Goal: Task Accomplishment & Management: Use online tool/utility

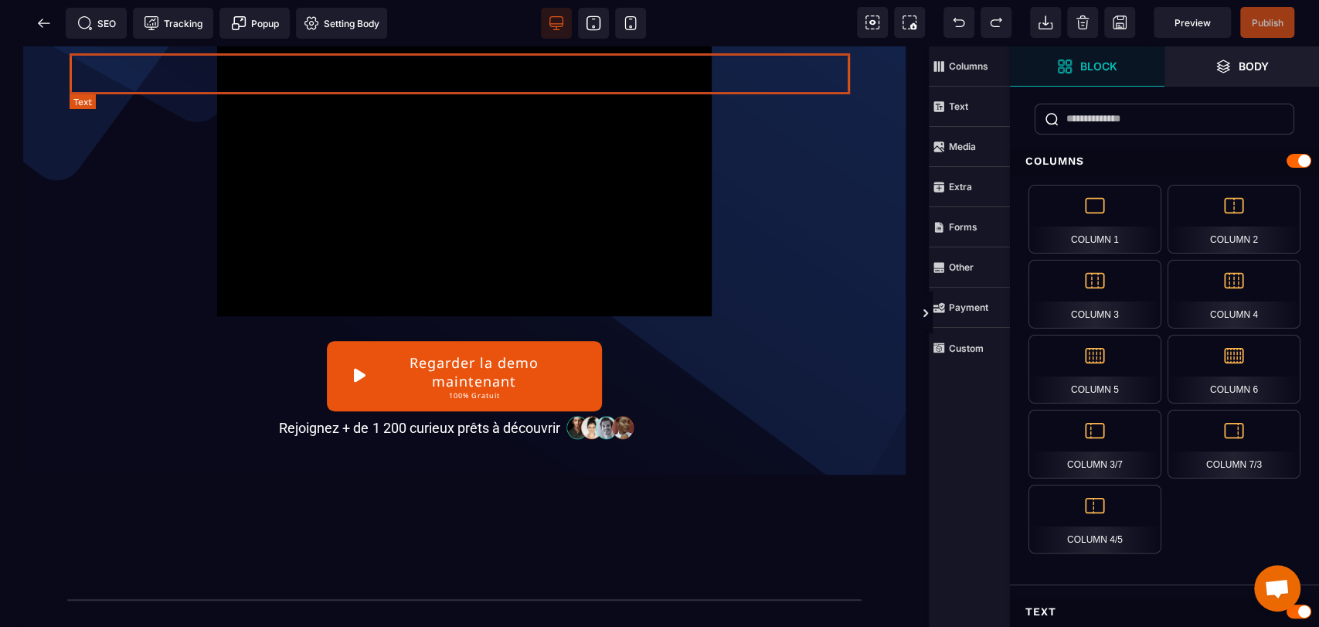
scroll to position [515, 0]
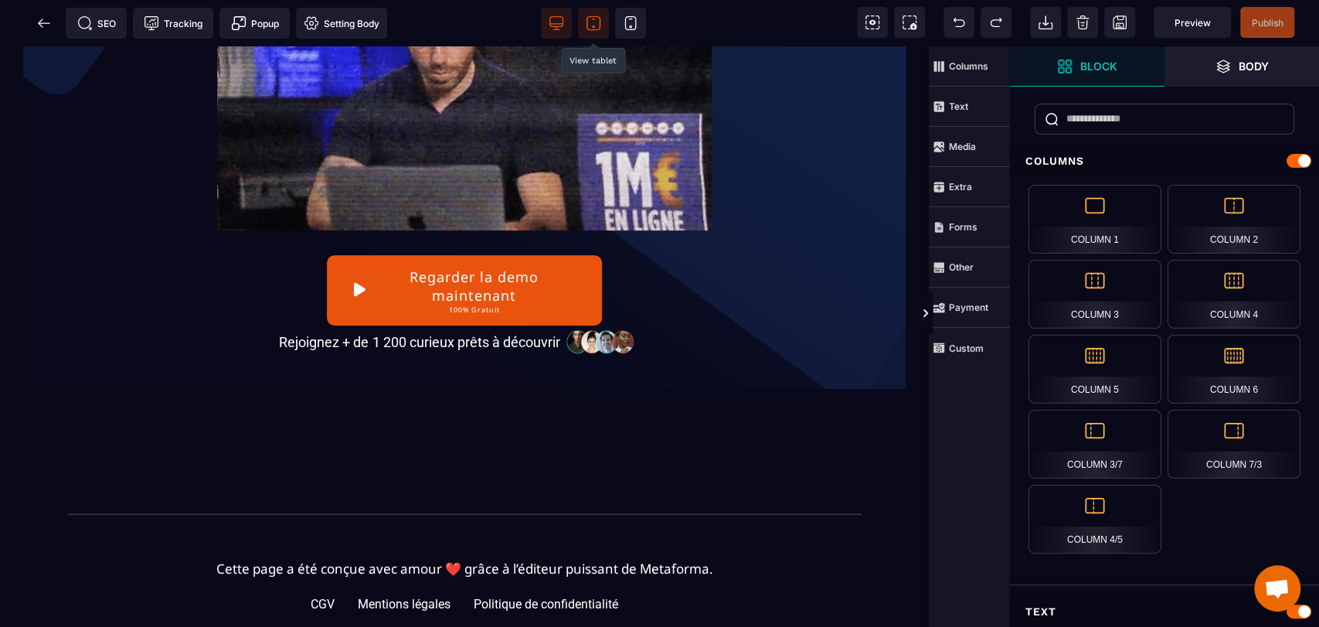
click at [600, 23] on icon at bounding box center [593, 22] width 15 height 15
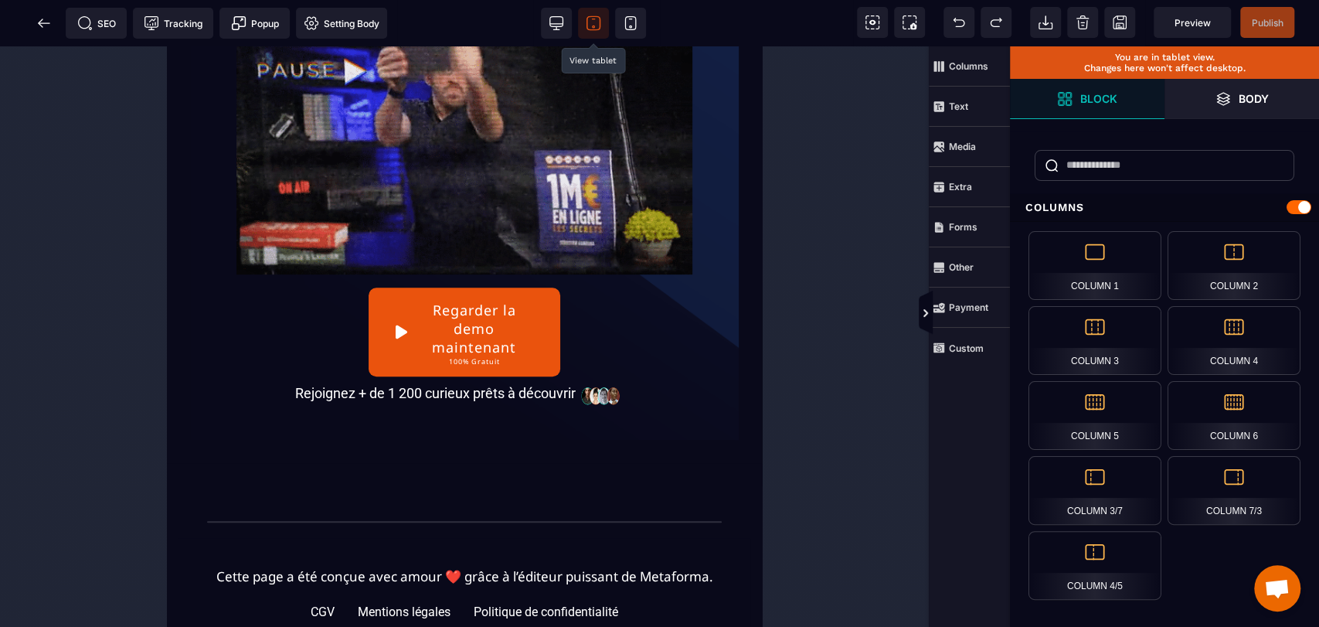
scroll to position [592, 0]
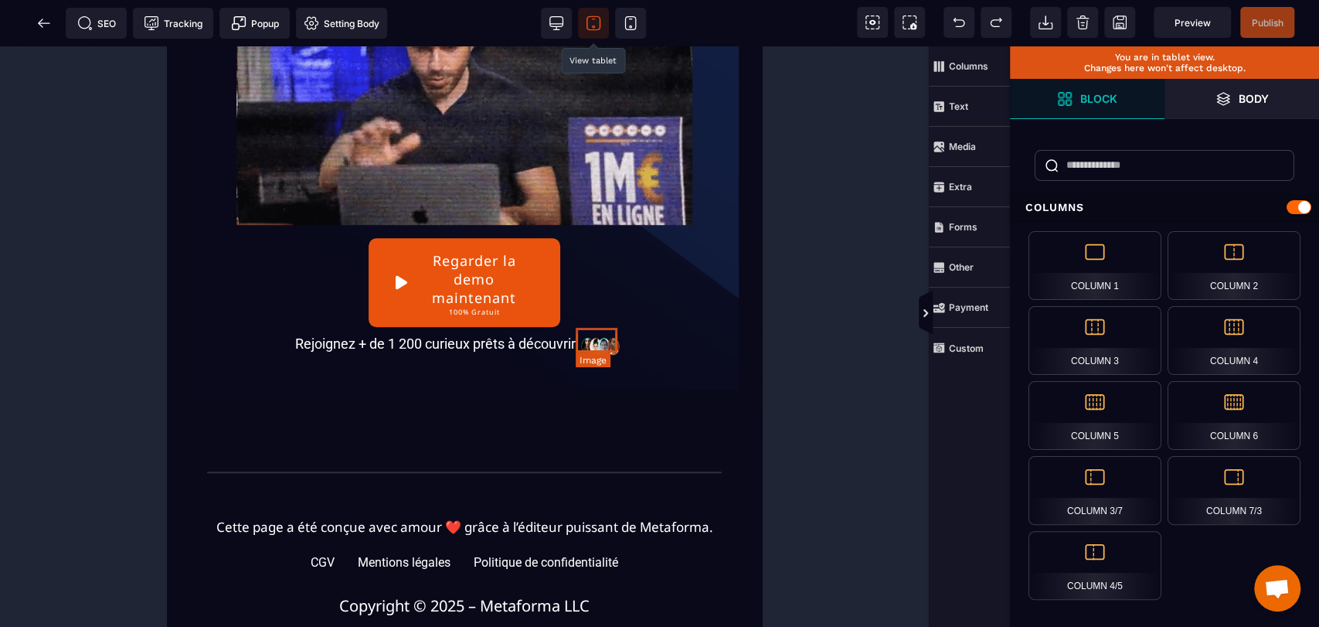
click at [604, 346] on img at bounding box center [601, 343] width 43 height 25
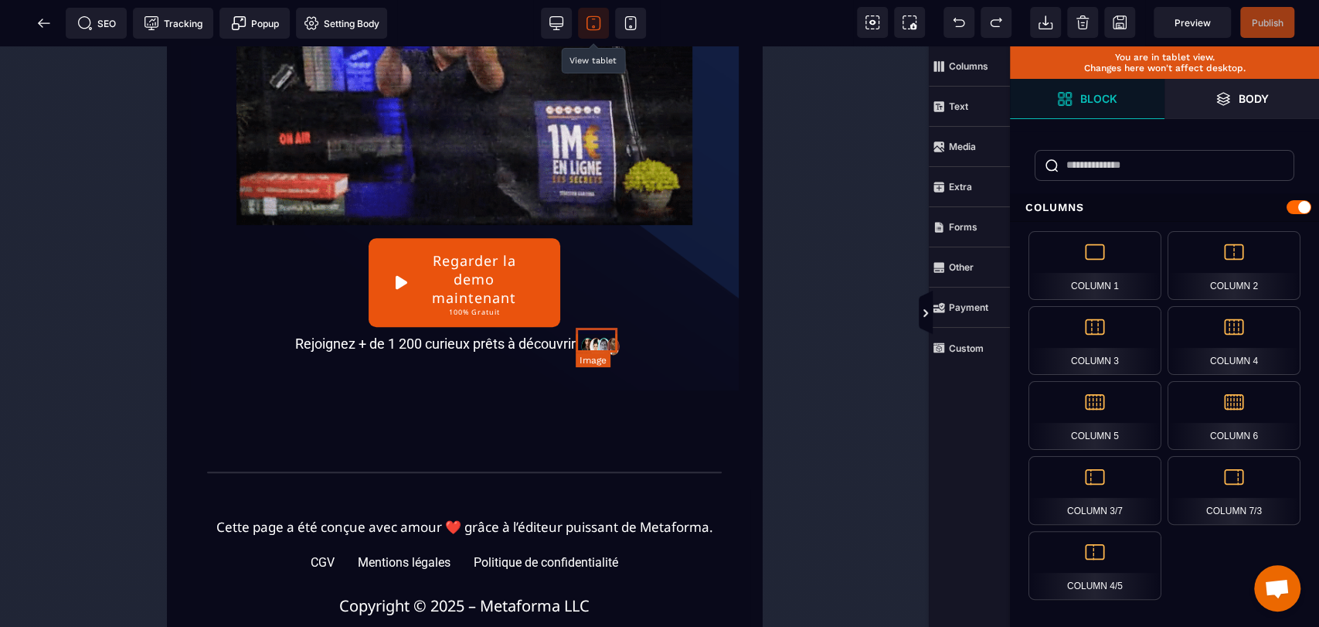
select select
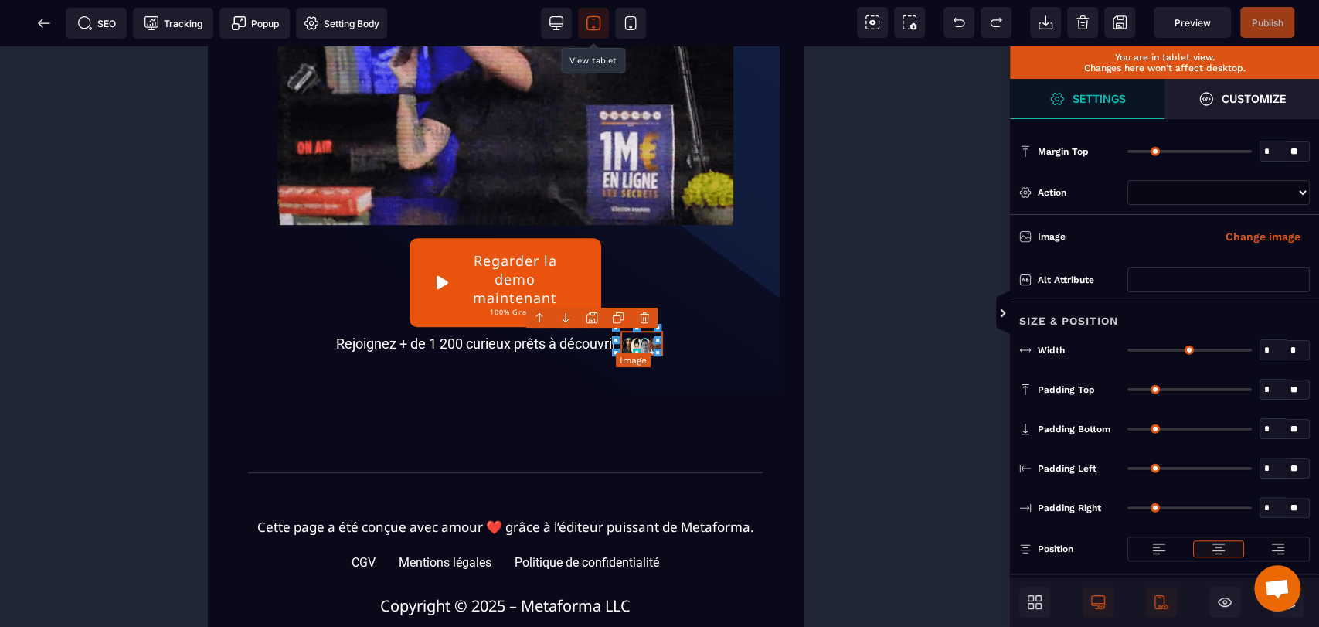
type input "*"
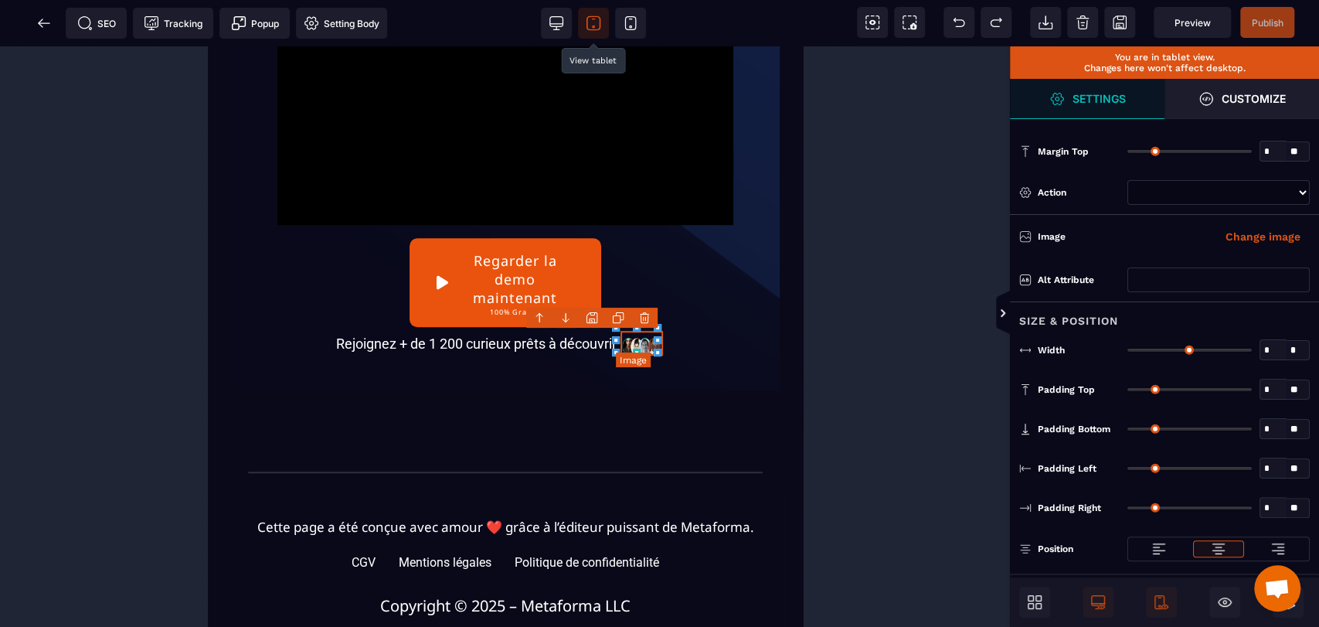
type input "****"
type input "*"
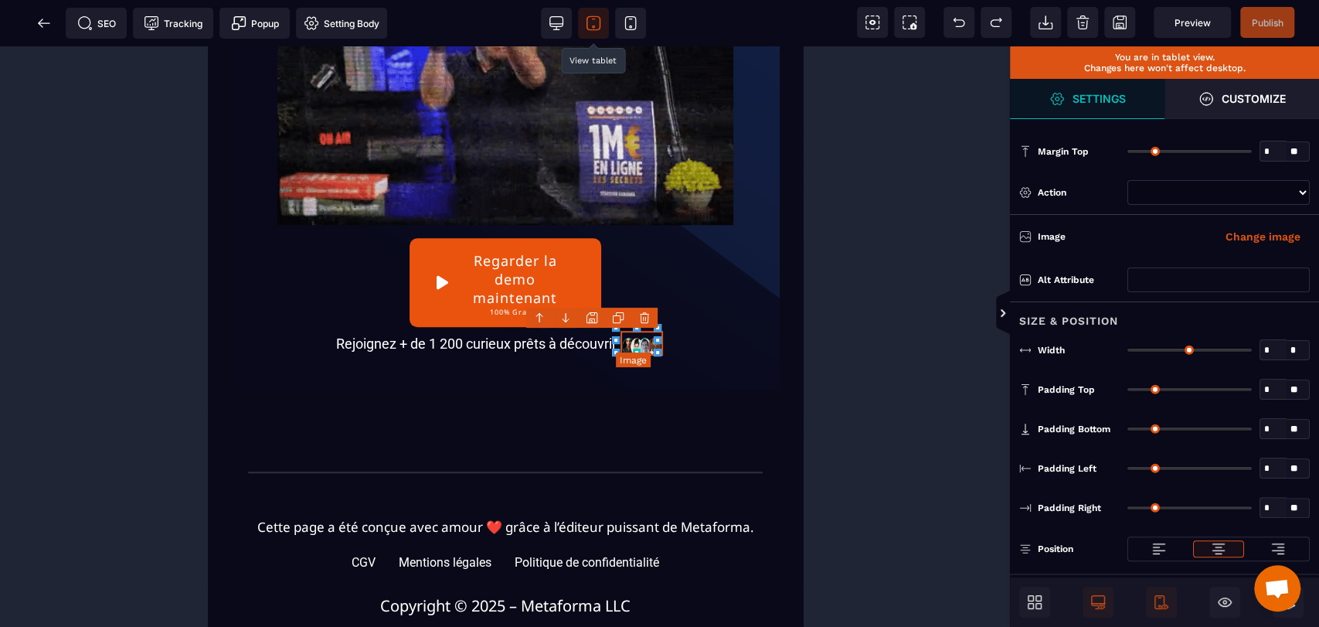
type input "*"
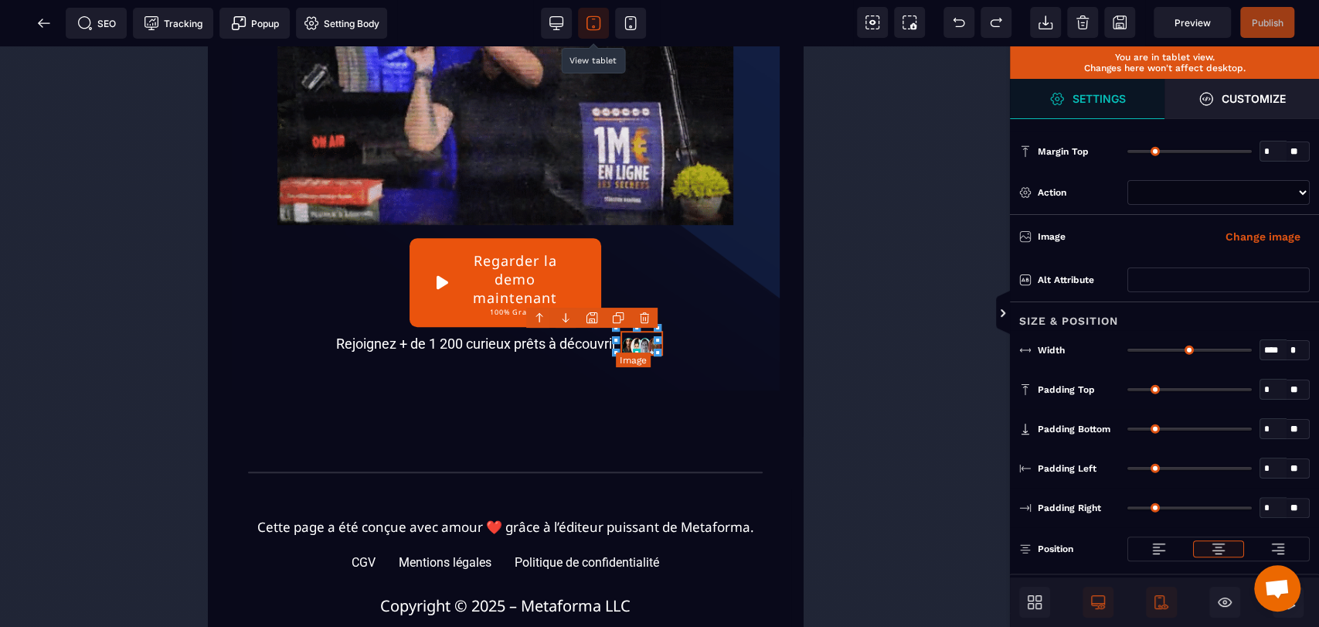
type input "*"
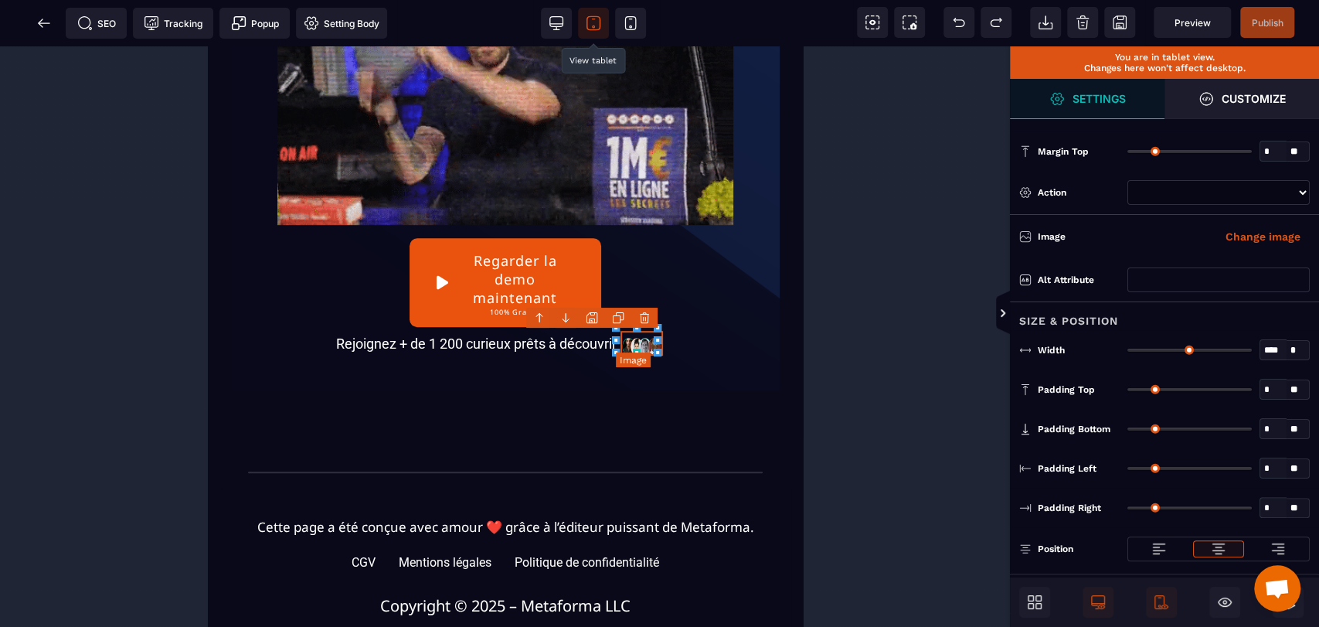
type input "*"
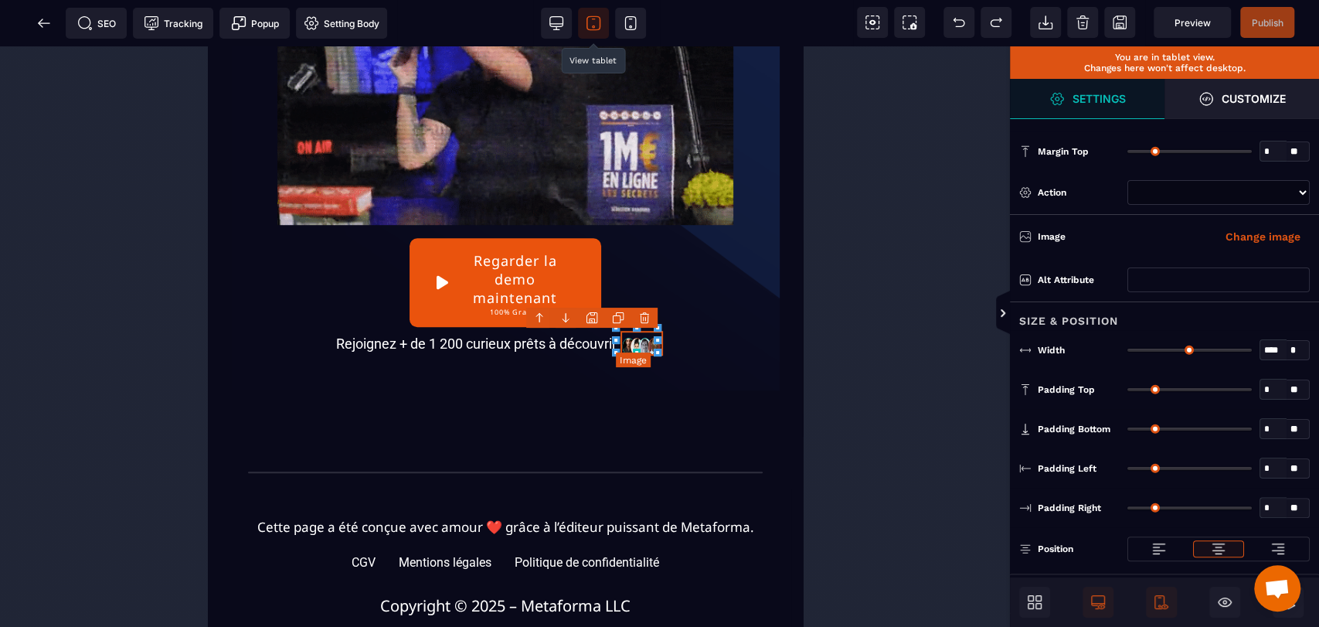
type input "*"
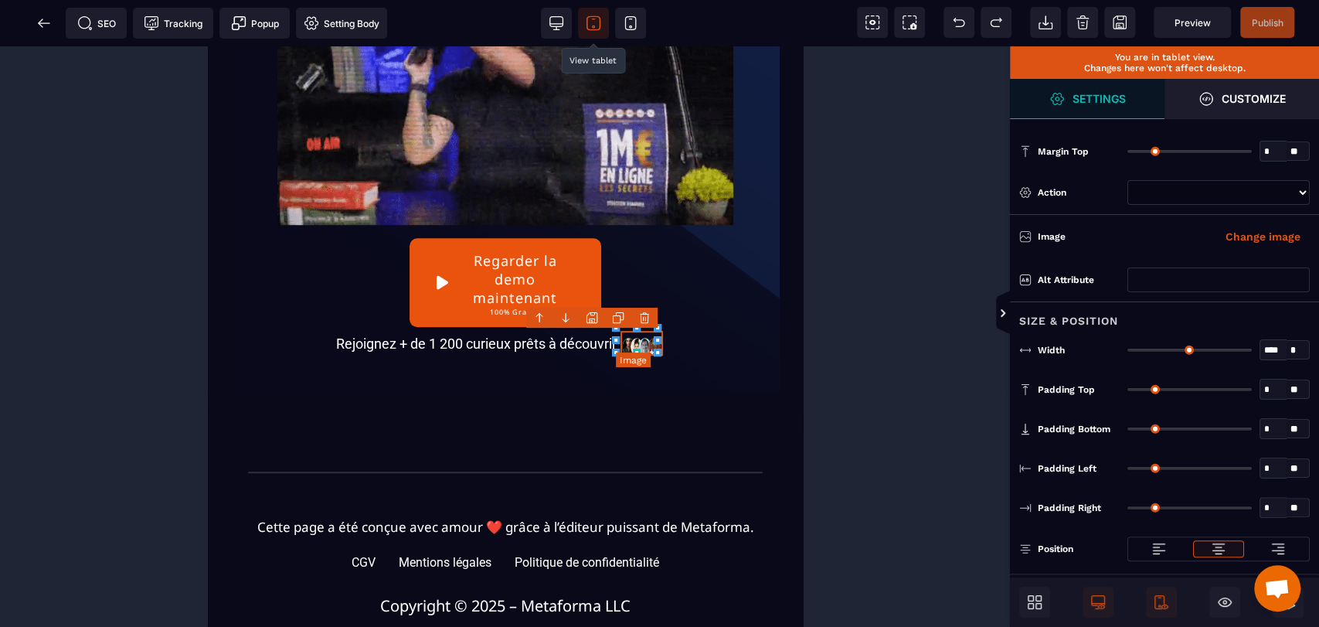
select select
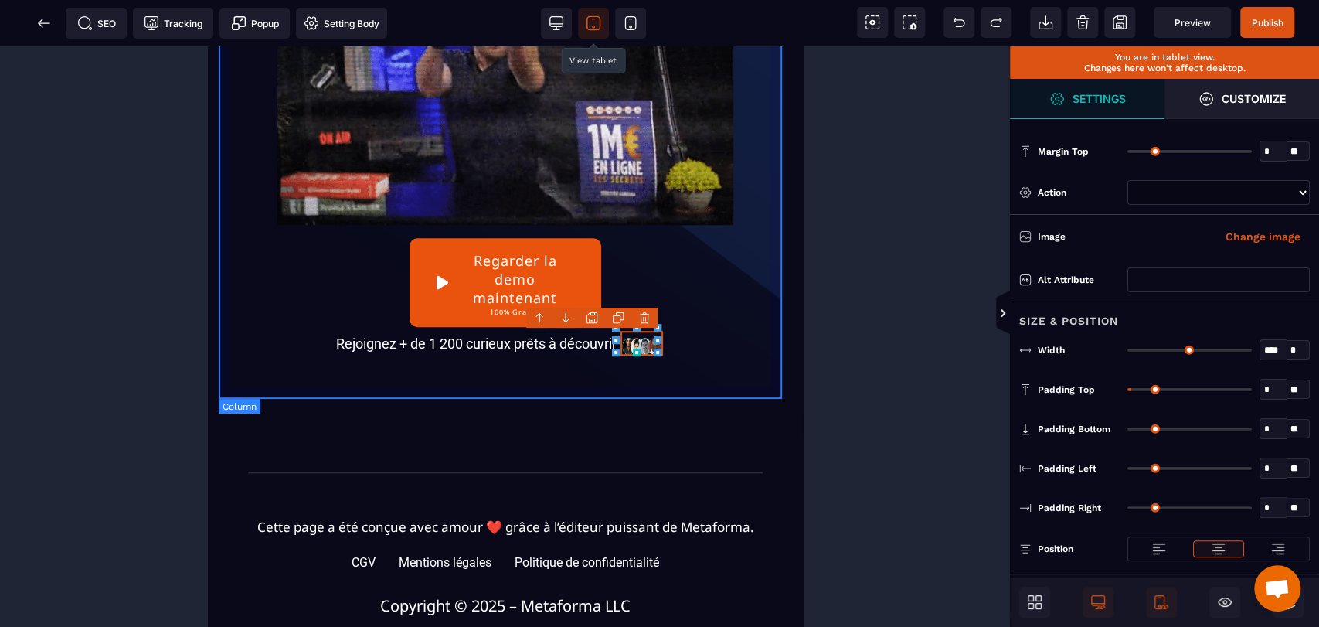
scroll to position [596, 0]
